Goal: Transaction & Acquisition: Purchase product/service

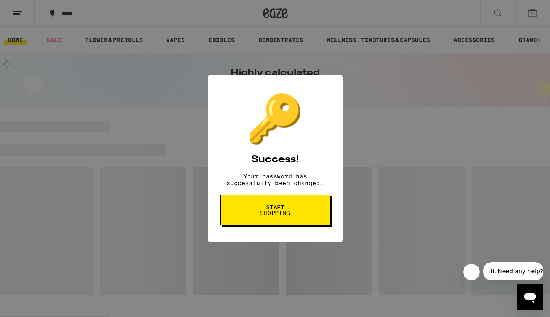
click at [256, 211] on span "Start shopping" at bounding box center [275, 210] width 43 height 12
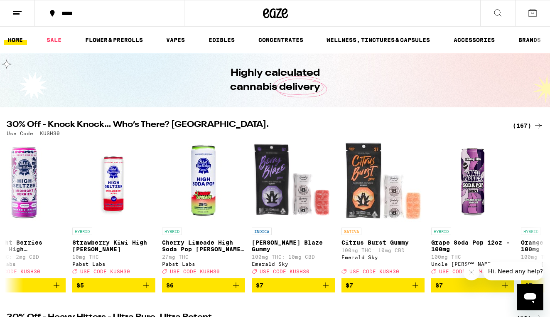
click at [499, 12] on icon at bounding box center [498, 13] width 10 height 10
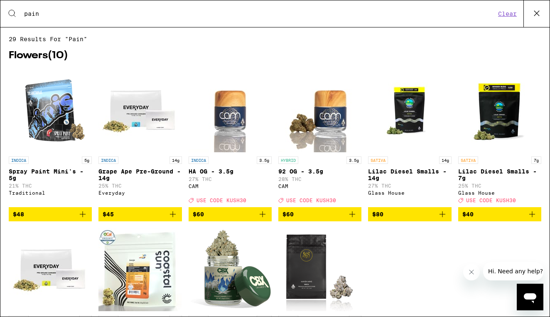
type input "pain"
click at [510, 11] on button "Clear" at bounding box center [508, 13] width 24 height 7
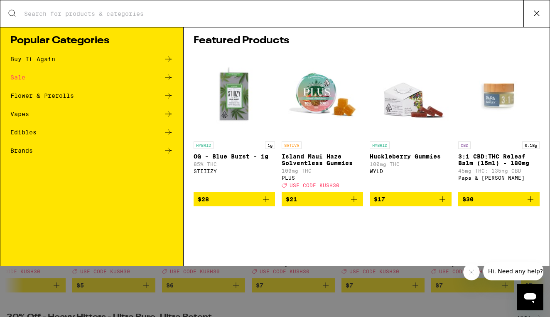
click at [538, 11] on icon at bounding box center [537, 13] width 12 height 12
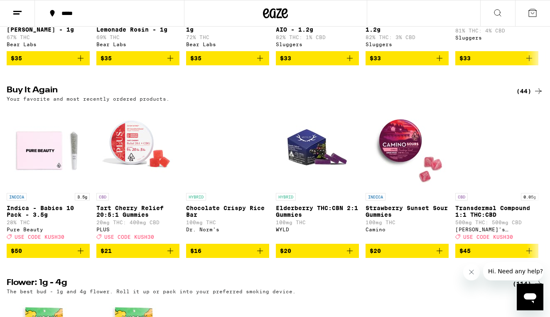
scroll to position [812, 0]
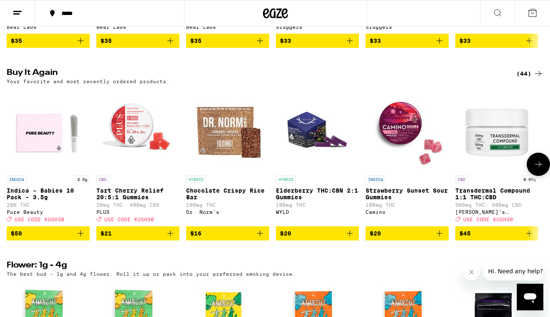
click at [169, 238] on icon "Add to bag" at bounding box center [170, 233] width 10 height 10
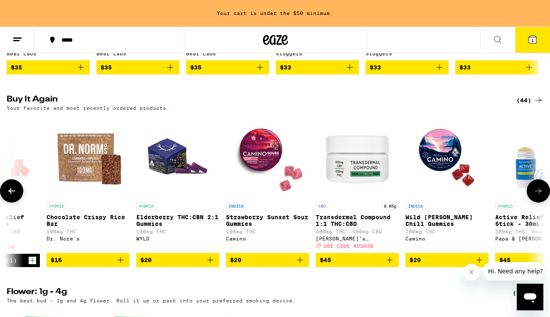
scroll to position [0, 142]
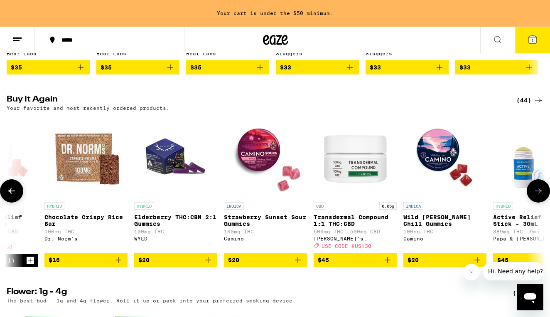
click at [389, 265] on icon "Add to bag" at bounding box center [388, 260] width 10 height 10
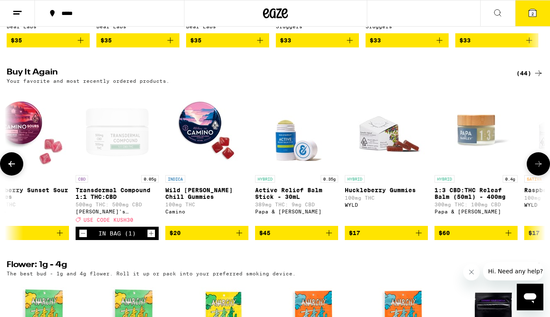
scroll to position [813, 0]
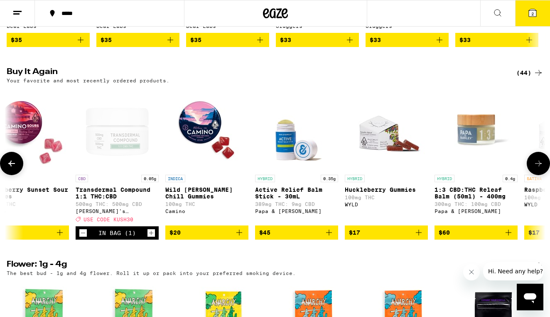
click at [152, 238] on icon "Increment" at bounding box center [151, 233] width 7 height 10
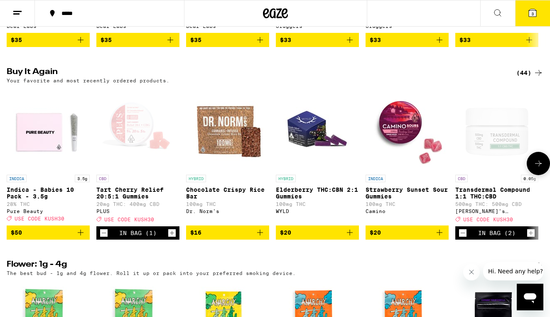
scroll to position [0, 0]
click at [171, 238] on icon "Increment" at bounding box center [171, 233] width 7 height 10
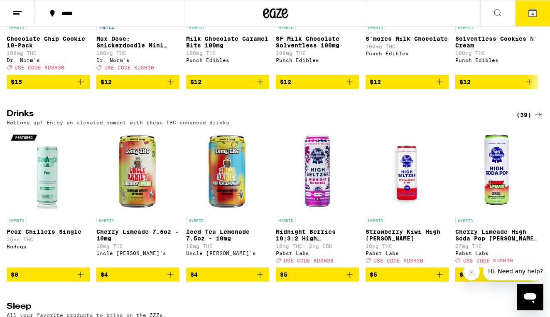
scroll to position [3131, 0]
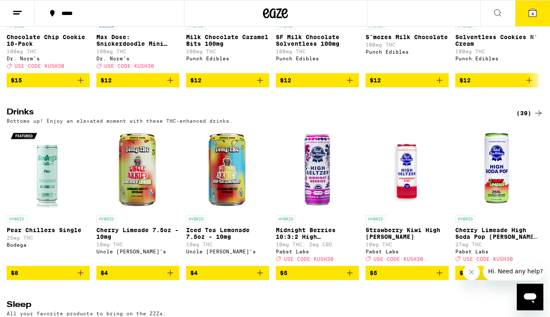
click at [496, 11] on icon at bounding box center [498, 13] width 10 height 10
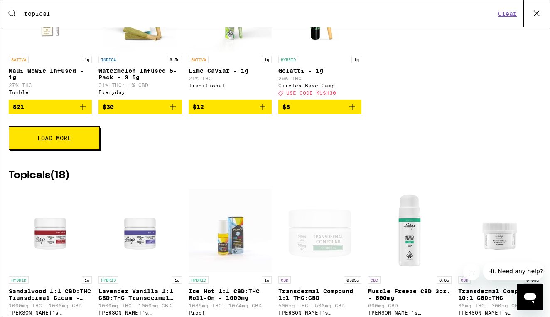
scroll to position [624, 0]
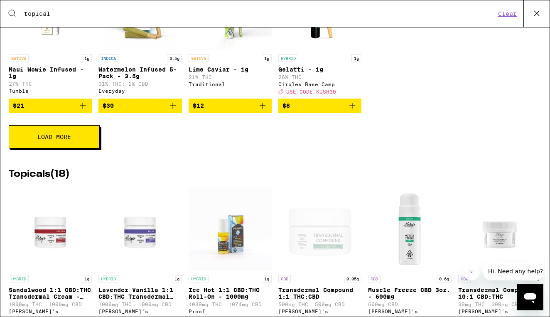
type input "topical"
click at [174, 111] on icon "Add to bag" at bounding box center [173, 106] width 10 height 10
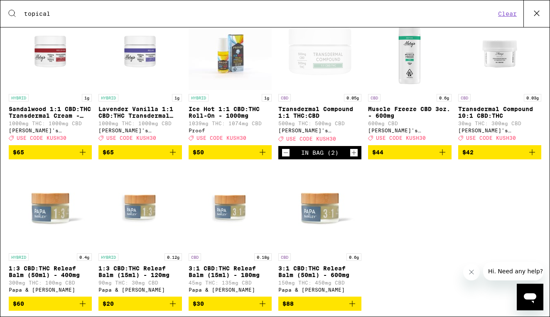
scroll to position [0, 0]
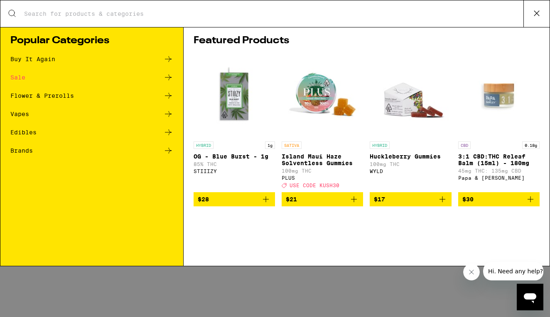
click at [539, 14] on icon at bounding box center [537, 13] width 12 height 12
